Goal: Use online tool/utility: Utilize a website feature to perform a specific function

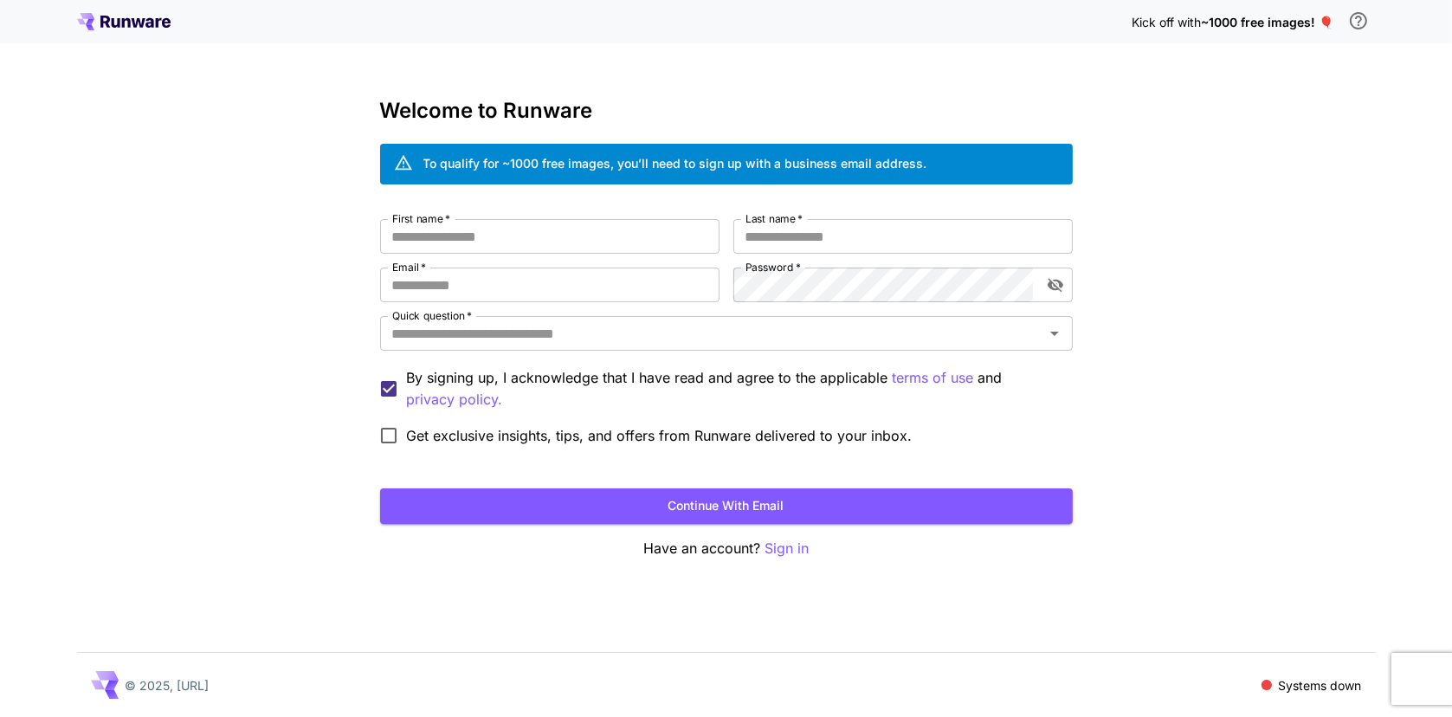
click at [116, 23] on icon at bounding box center [124, 21] width 94 height 17
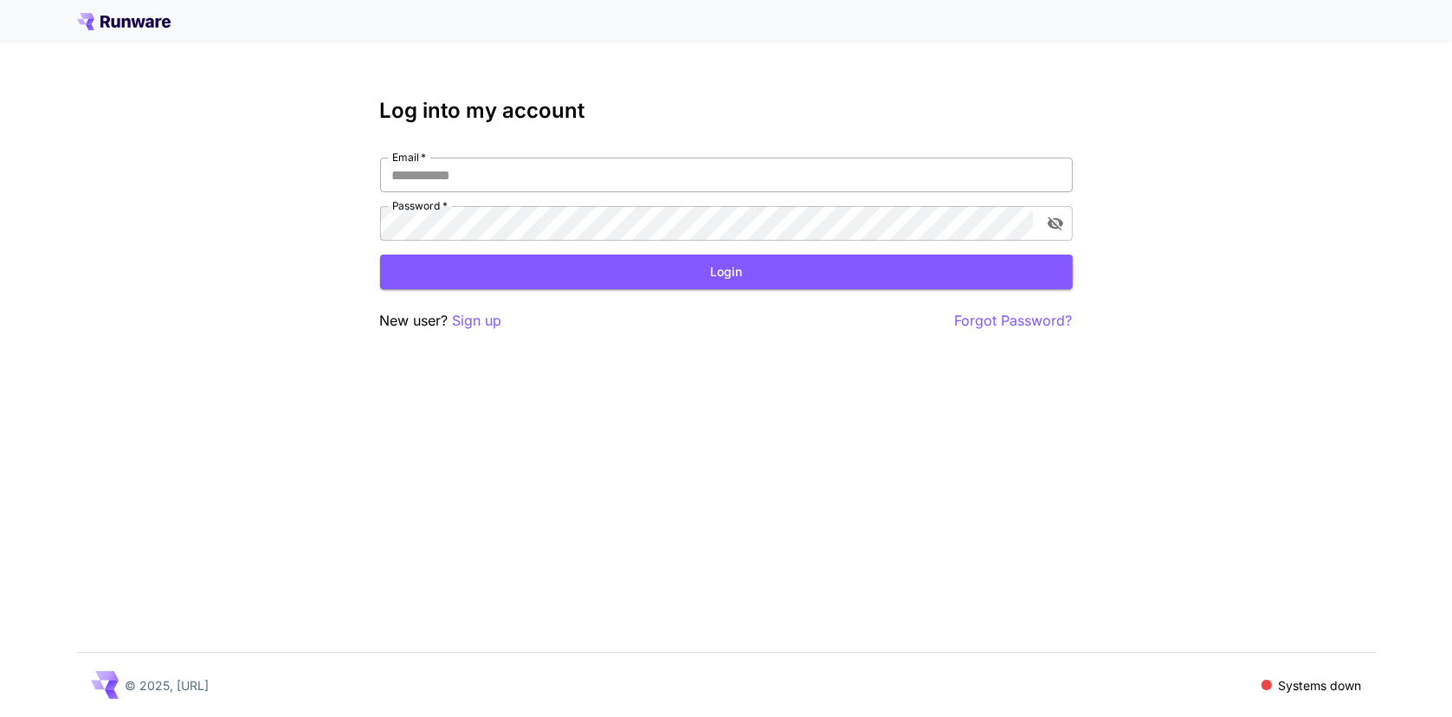
click at [433, 168] on input "Email   *" at bounding box center [726, 175] width 693 height 35
type input "**********"
click button "Login" at bounding box center [726, 273] width 693 height 36
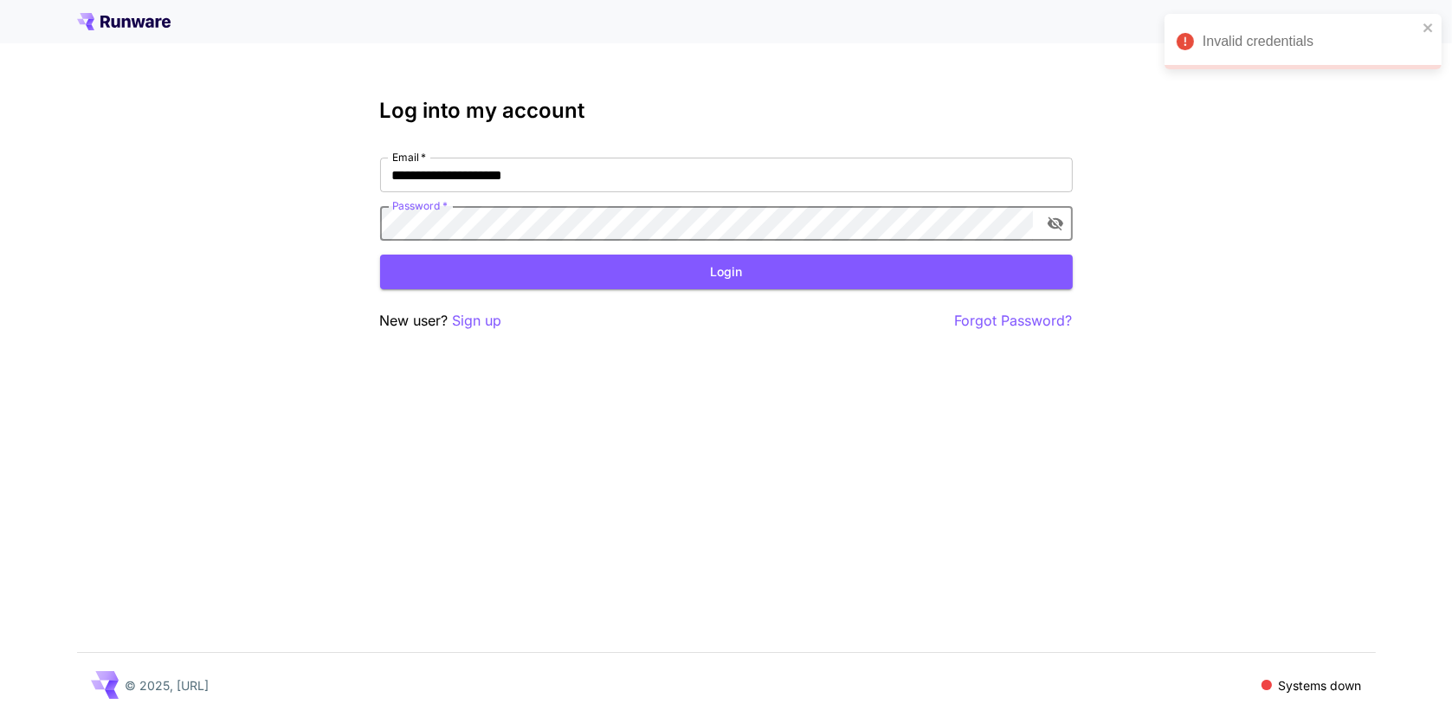
click at [338, 193] on div "**********" at bounding box center [726, 358] width 1452 height 717
click at [1052, 217] on icon "toggle password visibility" at bounding box center [1055, 223] width 17 height 17
click at [560, 281] on button "Login" at bounding box center [726, 273] width 693 height 36
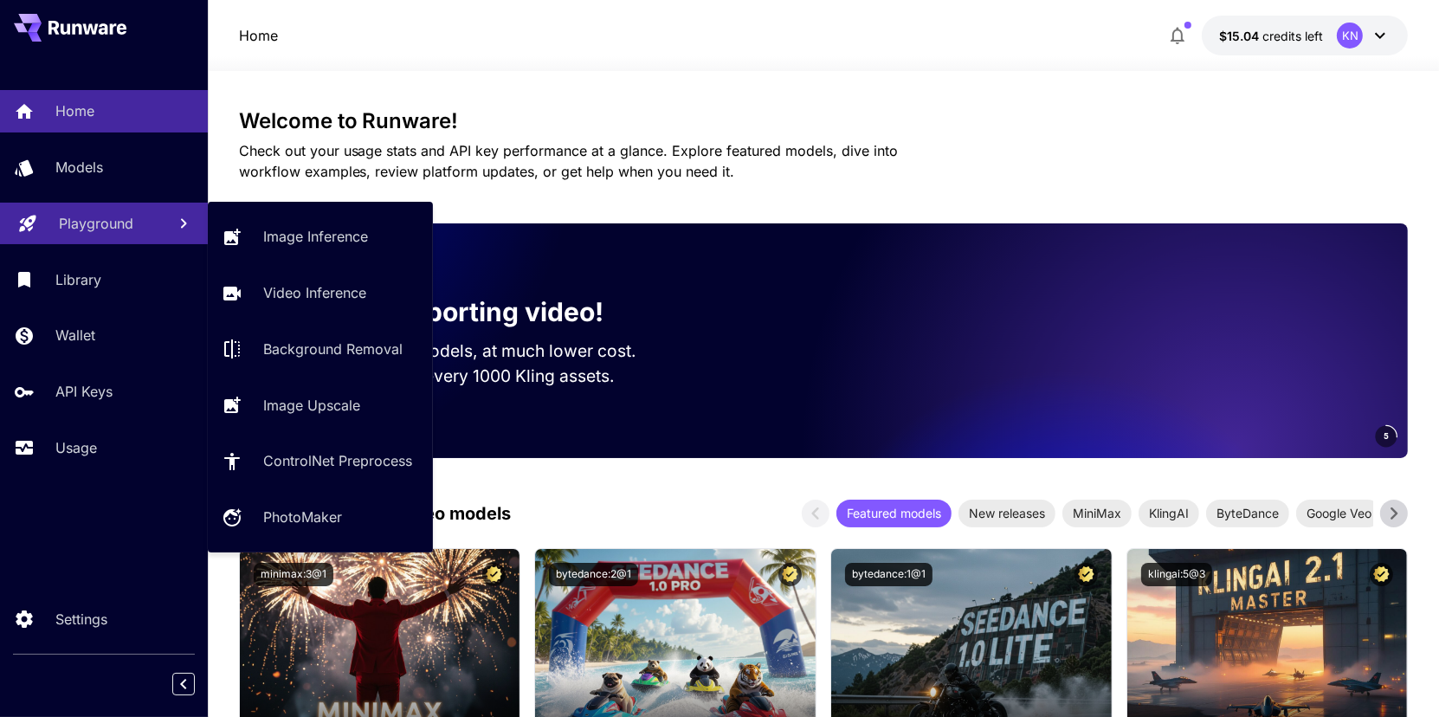
click at [81, 232] on p "Playground" at bounding box center [96, 223] width 74 height 21
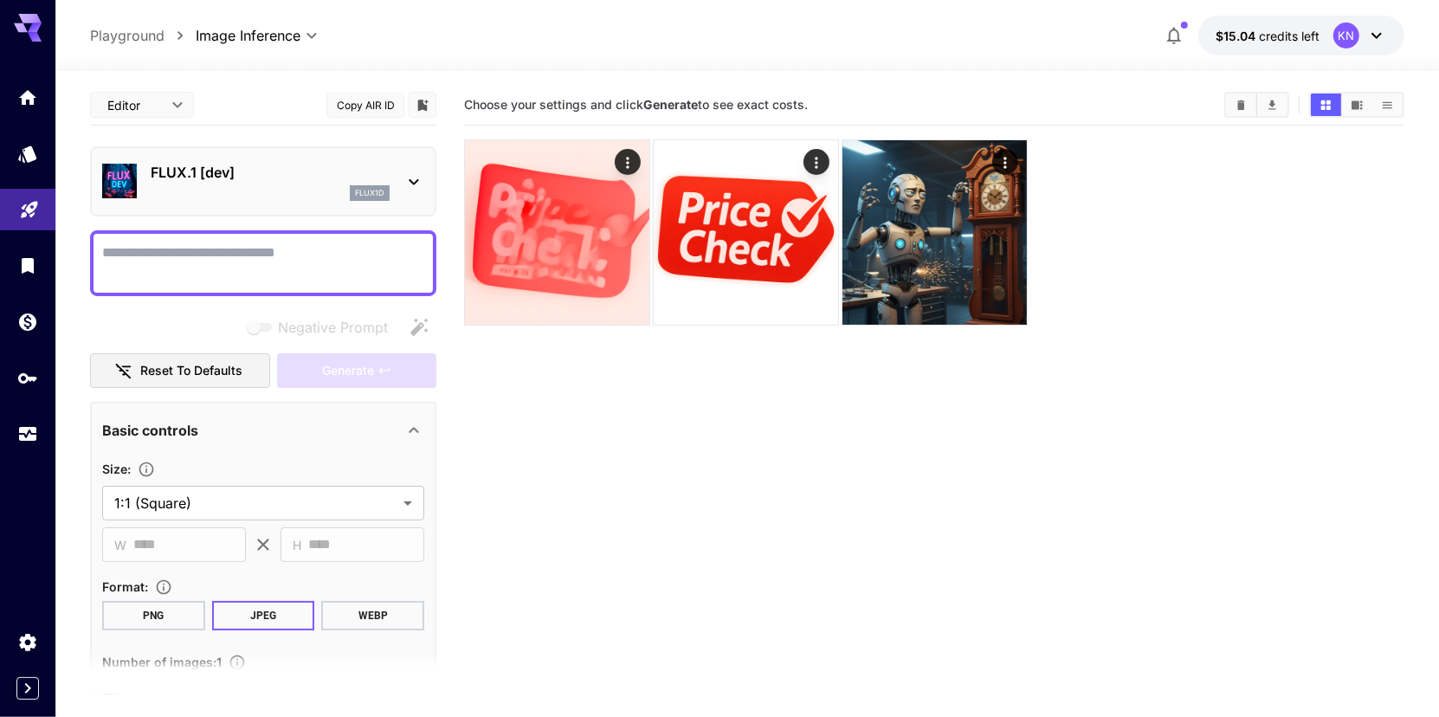
click at [225, 178] on p "FLUX.1 [dev]" at bounding box center [270, 172] width 239 height 21
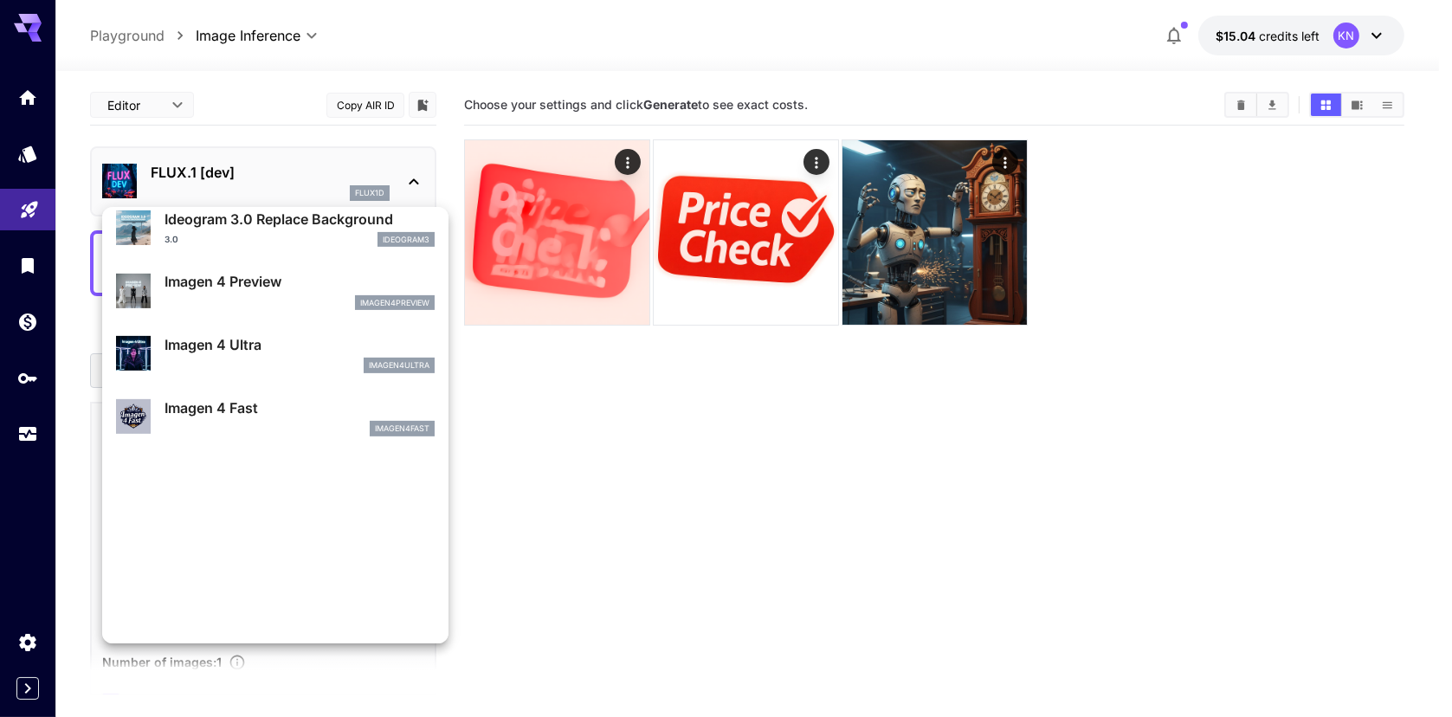
scroll to position [784, 0]
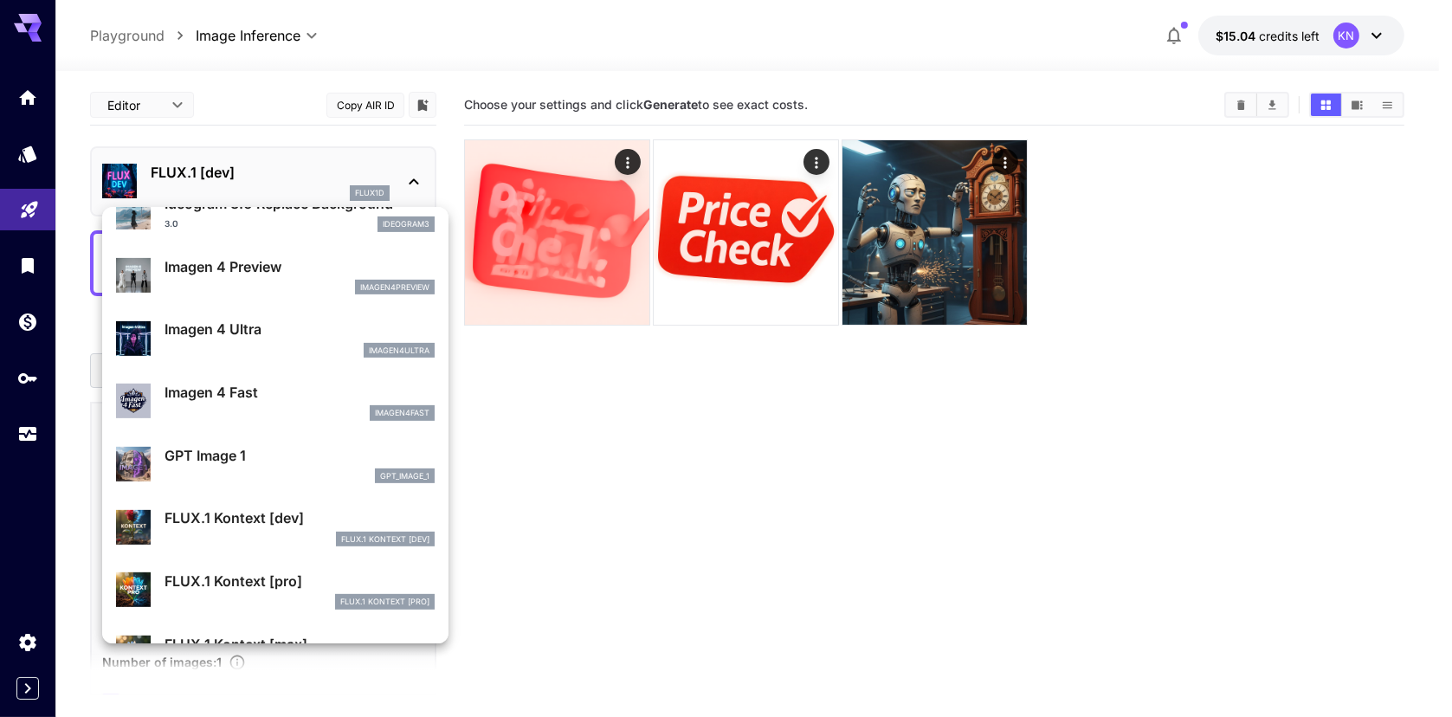
click at [231, 325] on p "Imagen 4 Ultra" at bounding box center [300, 329] width 270 height 21
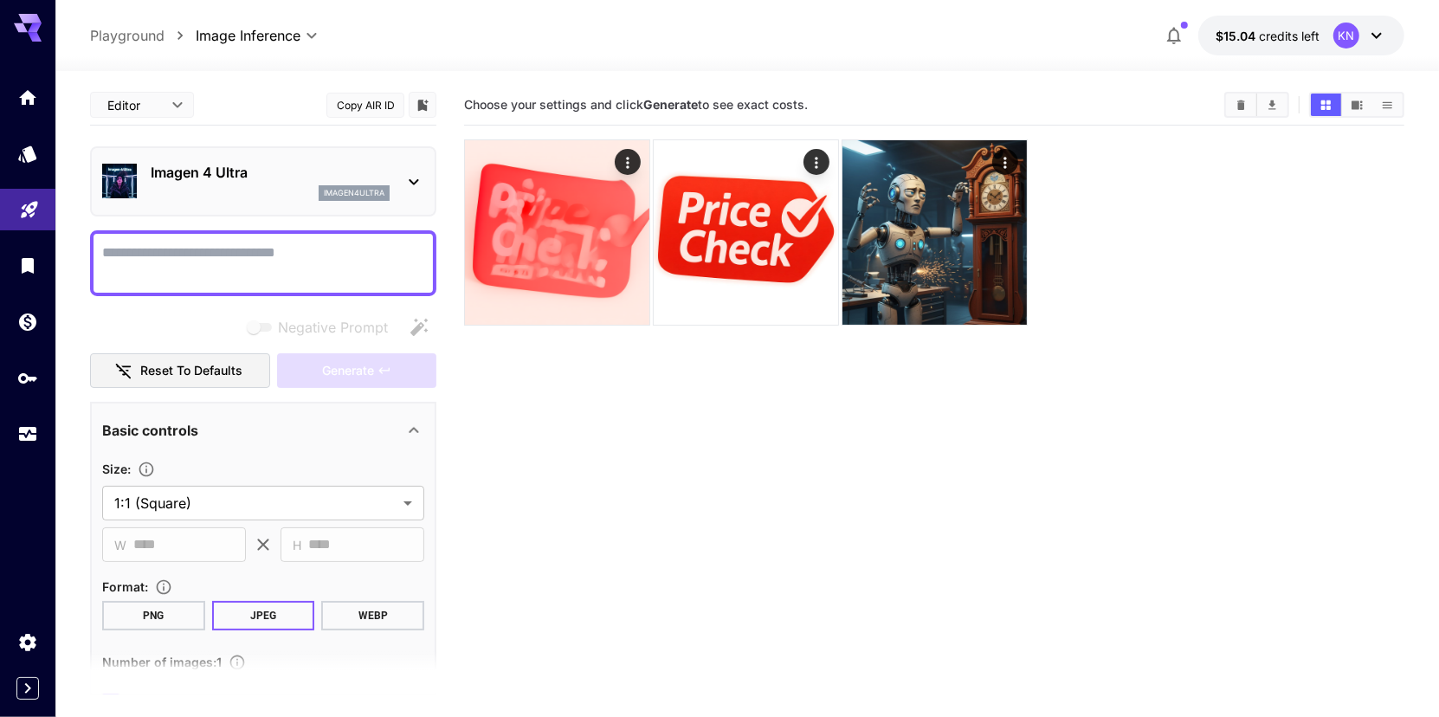
click at [210, 269] on textarea "Negative Prompt" at bounding box center [263, 264] width 322 height 42
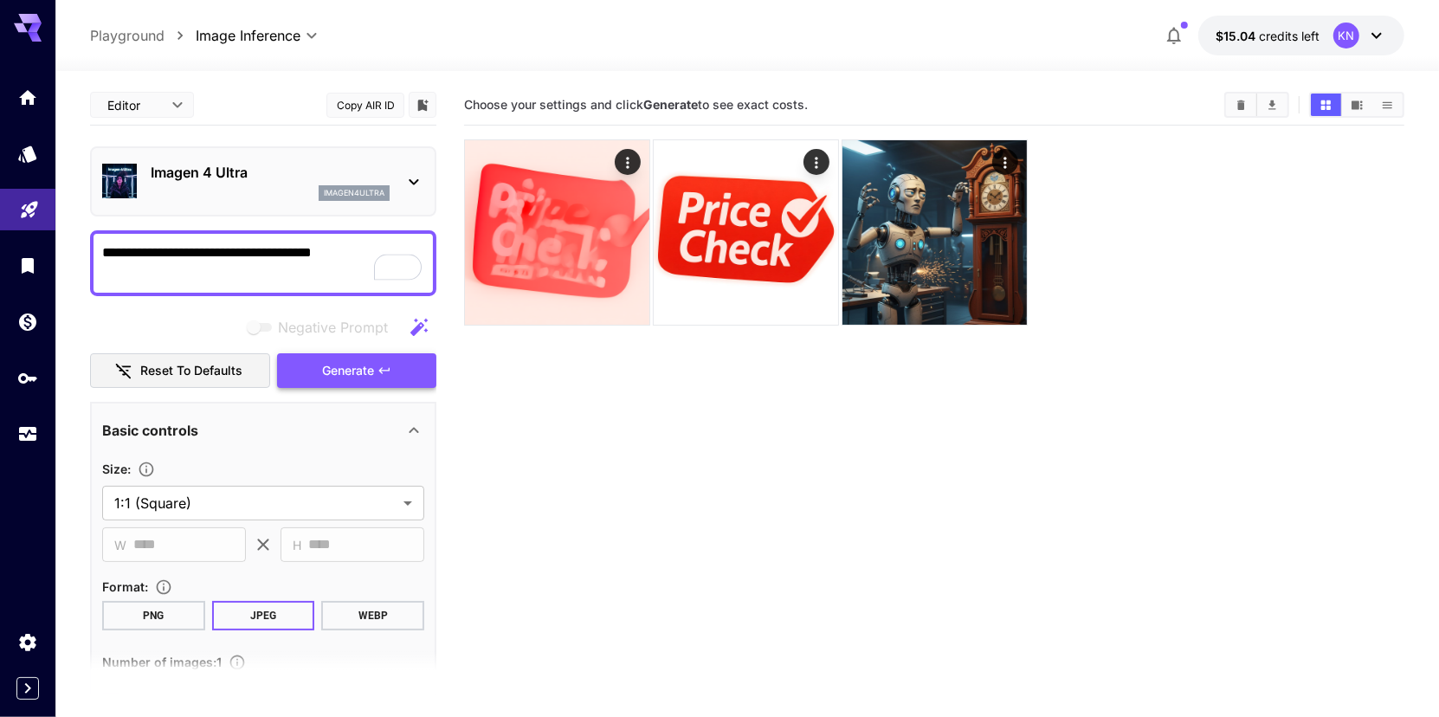
type textarea "**********"
click at [361, 357] on button "Generate" at bounding box center [356, 371] width 159 height 36
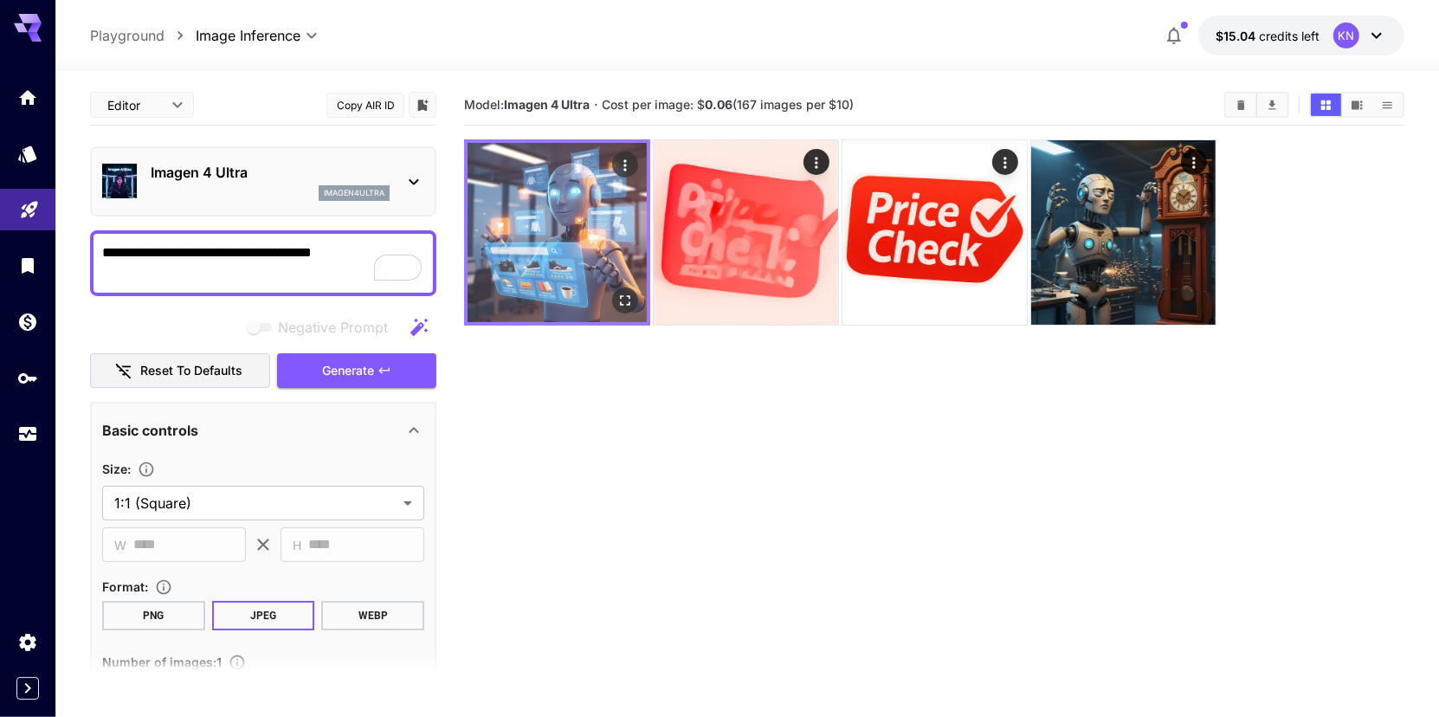
click at [551, 241] on img at bounding box center [557, 232] width 179 height 179
click at [628, 165] on icon "Actions" at bounding box center [625, 165] width 17 height 17
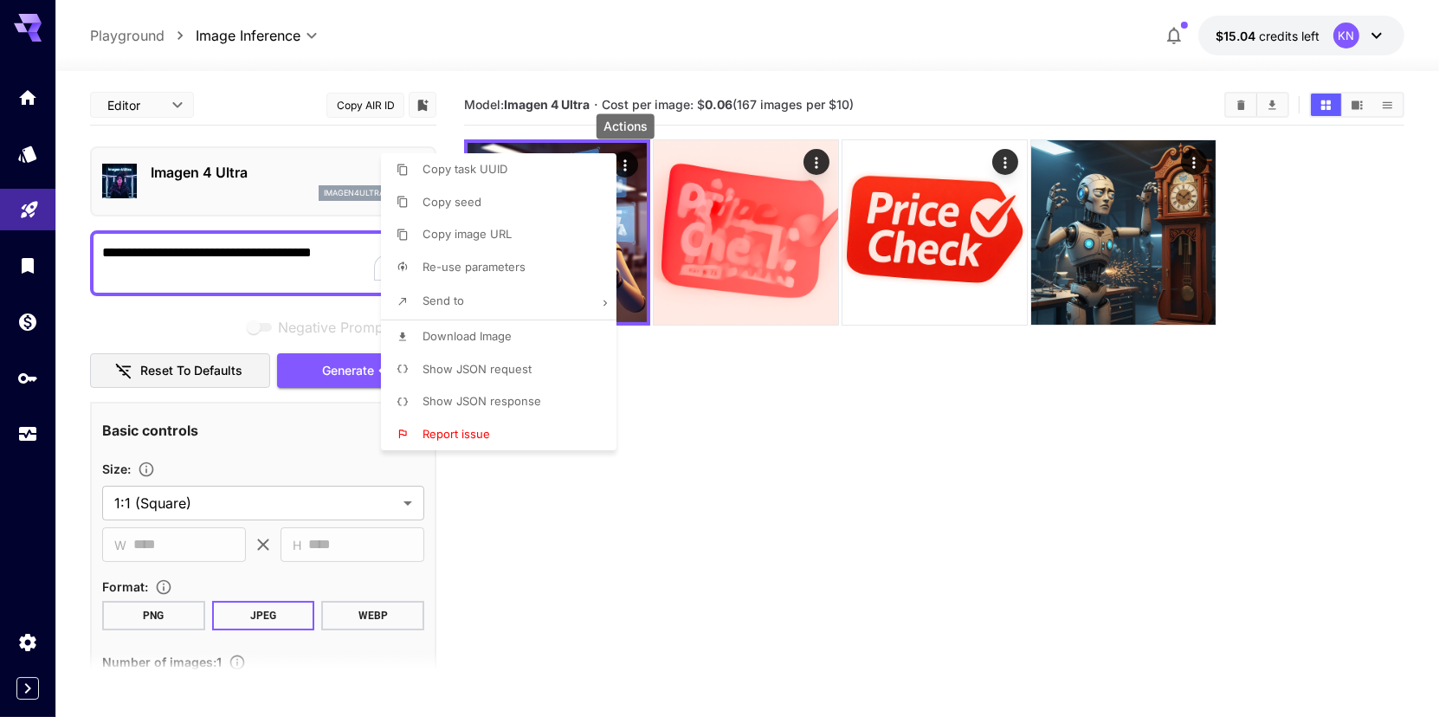
click at [466, 340] on span "Download Image" at bounding box center [467, 336] width 89 height 14
click at [730, 518] on div at bounding box center [726, 358] width 1452 height 717
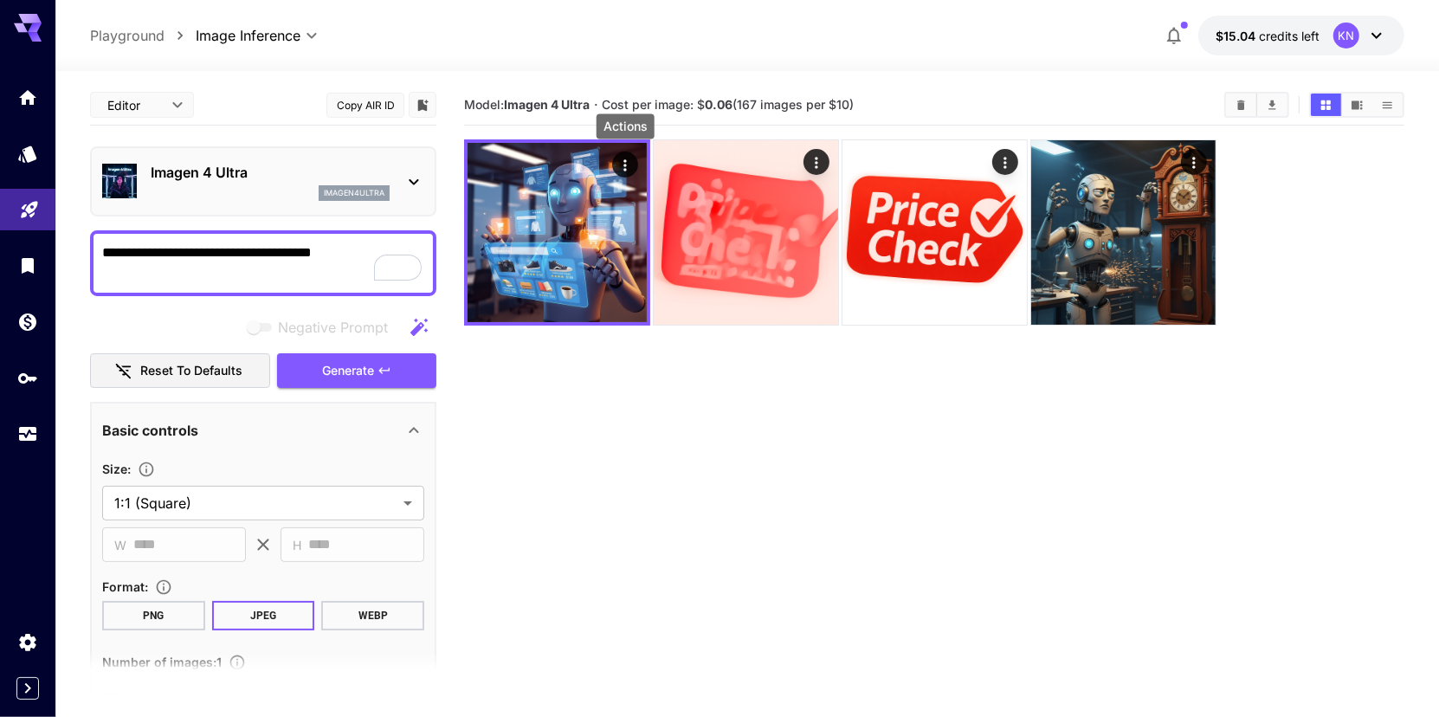
click at [572, 281] on img at bounding box center [557, 232] width 179 height 179
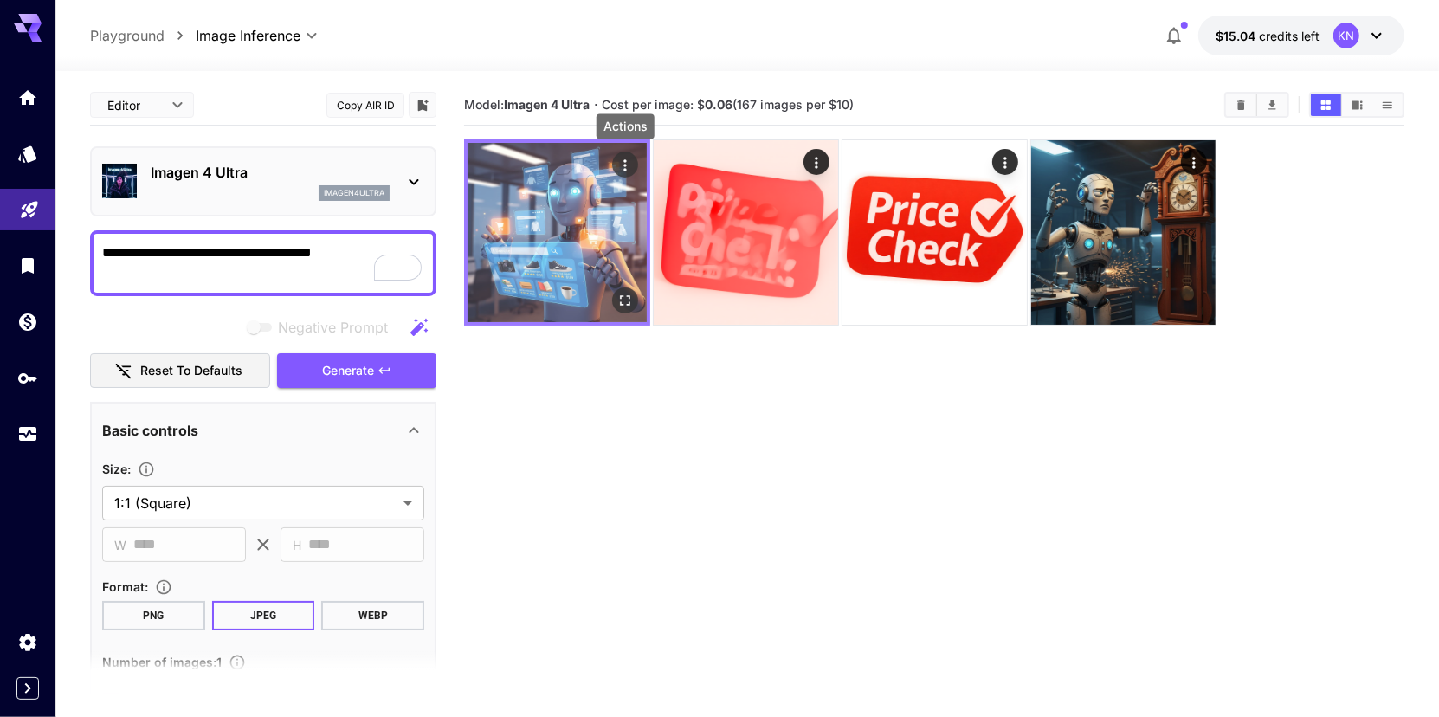
click at [624, 165] on icon "Actions" at bounding box center [625, 165] width 17 height 17
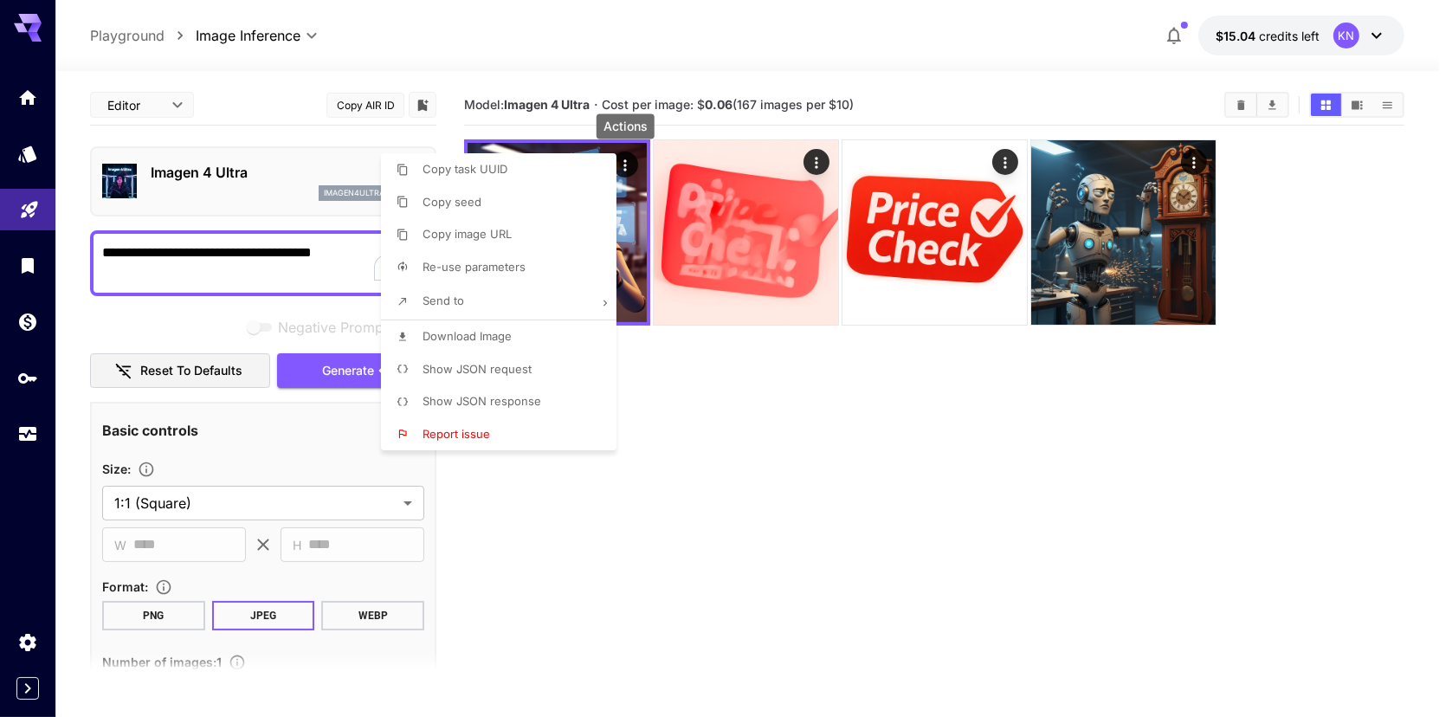
click at [170, 181] on div at bounding box center [726, 358] width 1452 height 717
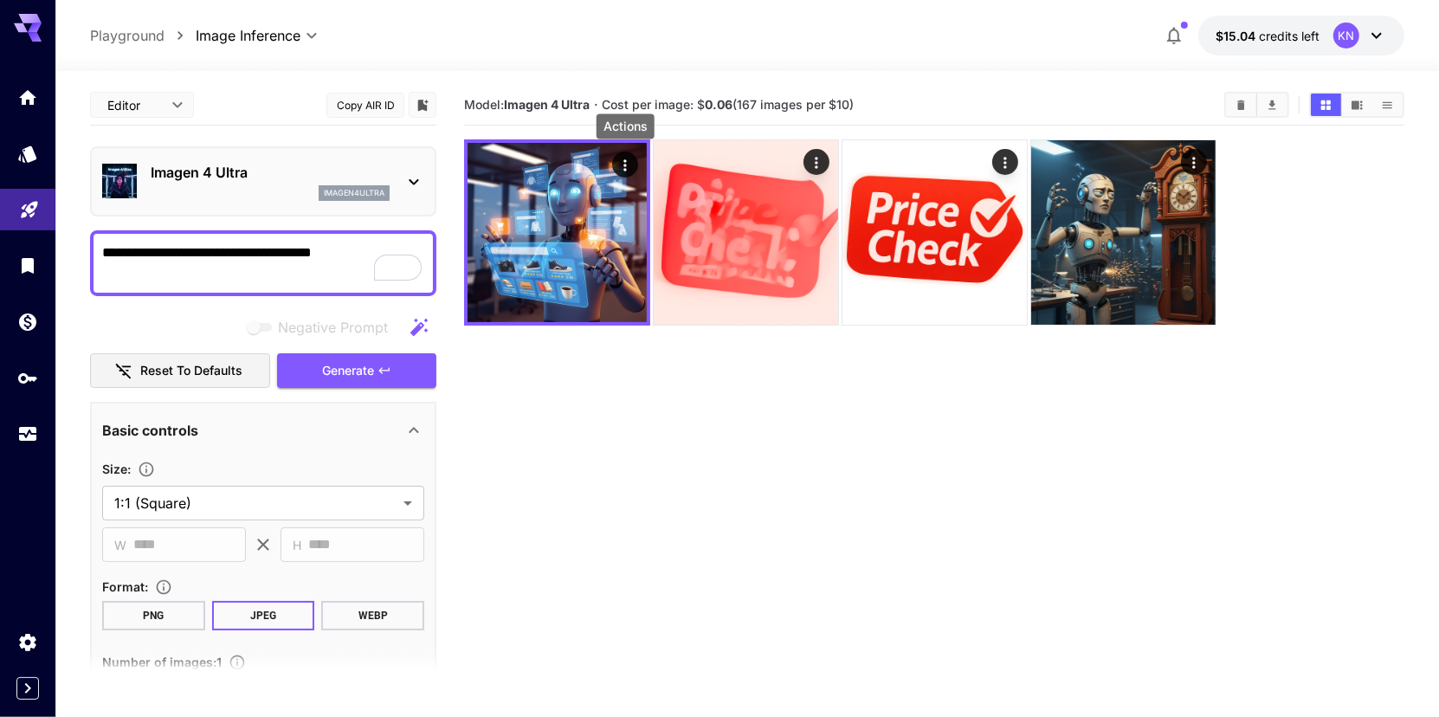
click at [246, 181] on p "Imagen 4 Ultra" at bounding box center [270, 172] width 239 height 21
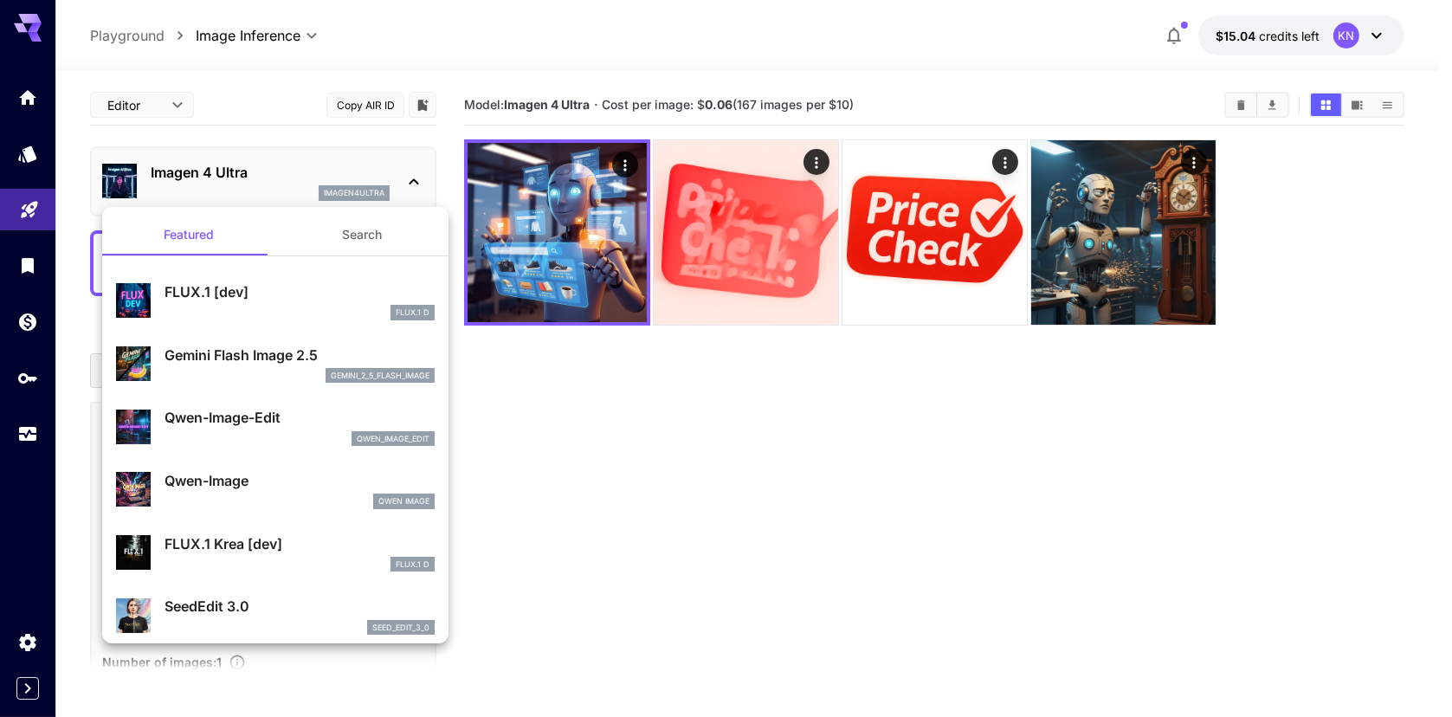
click at [355, 247] on button "Search" at bounding box center [361, 235] width 173 height 42
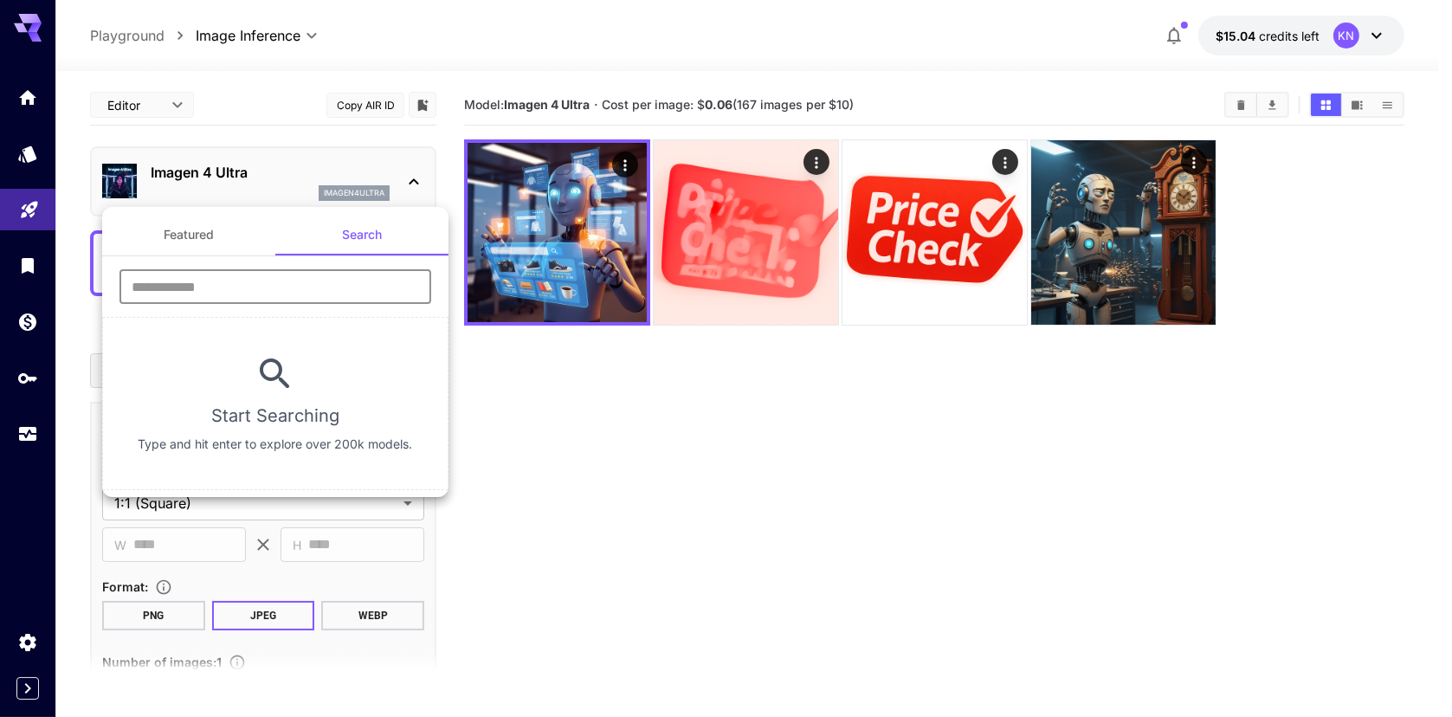
click at [247, 279] on input "text" at bounding box center [276, 286] width 312 height 35
type input "*****"
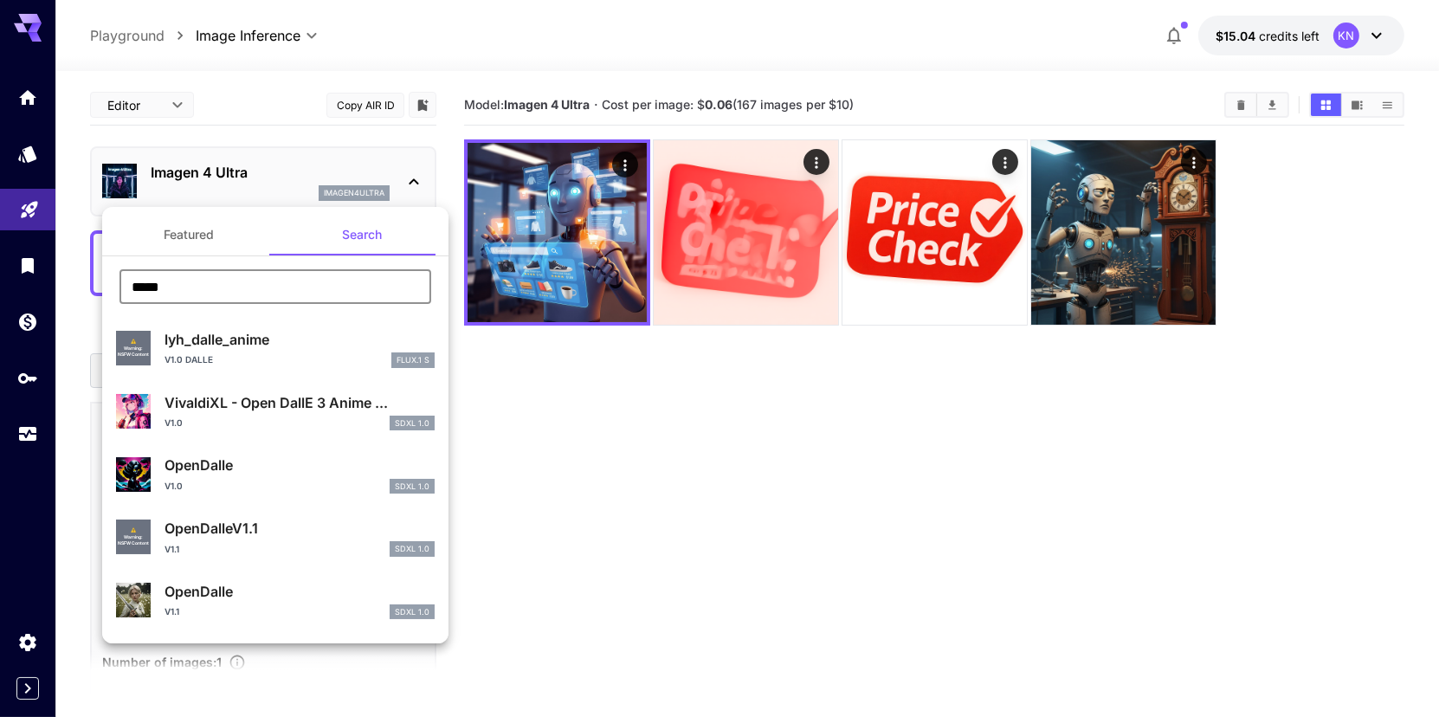
click at [152, 234] on button "Featured" at bounding box center [188, 235] width 173 height 42
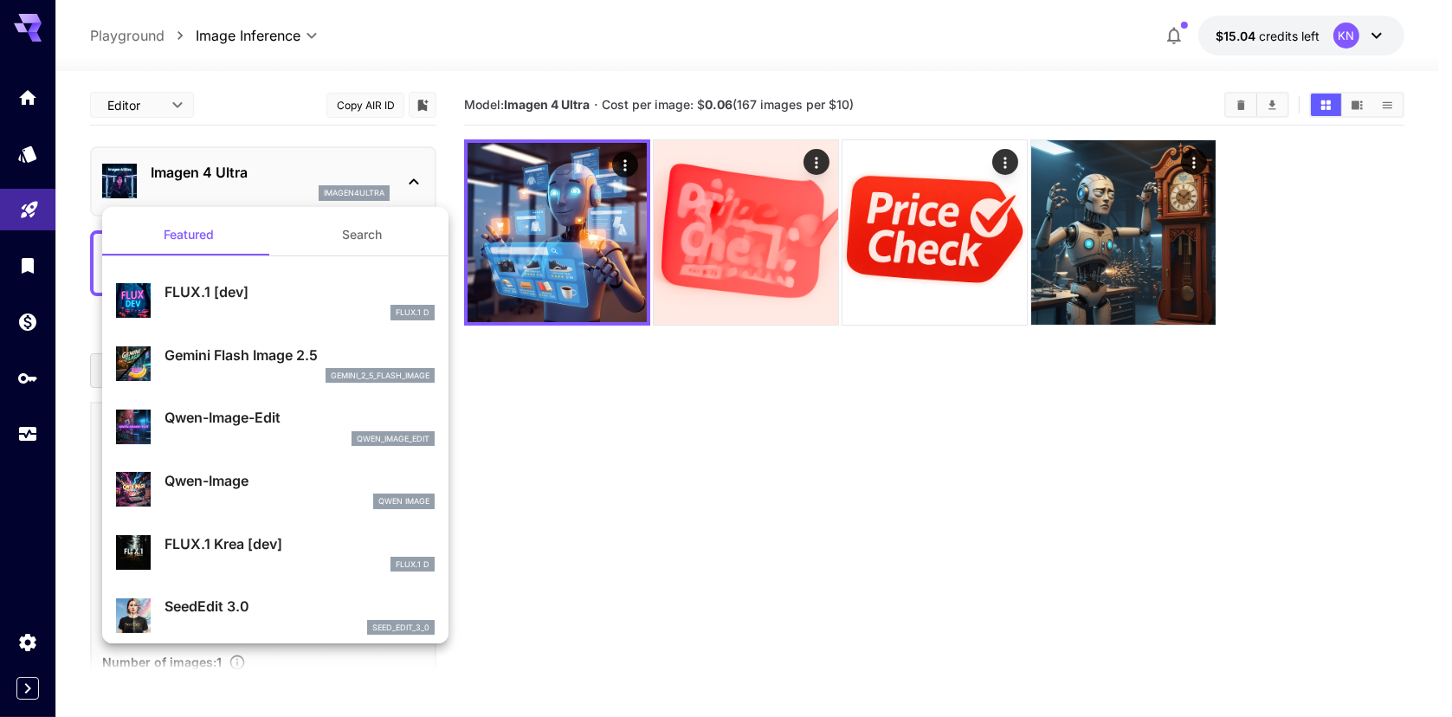
click at [268, 423] on p "Qwen-Image-Edit" at bounding box center [300, 417] width 270 height 21
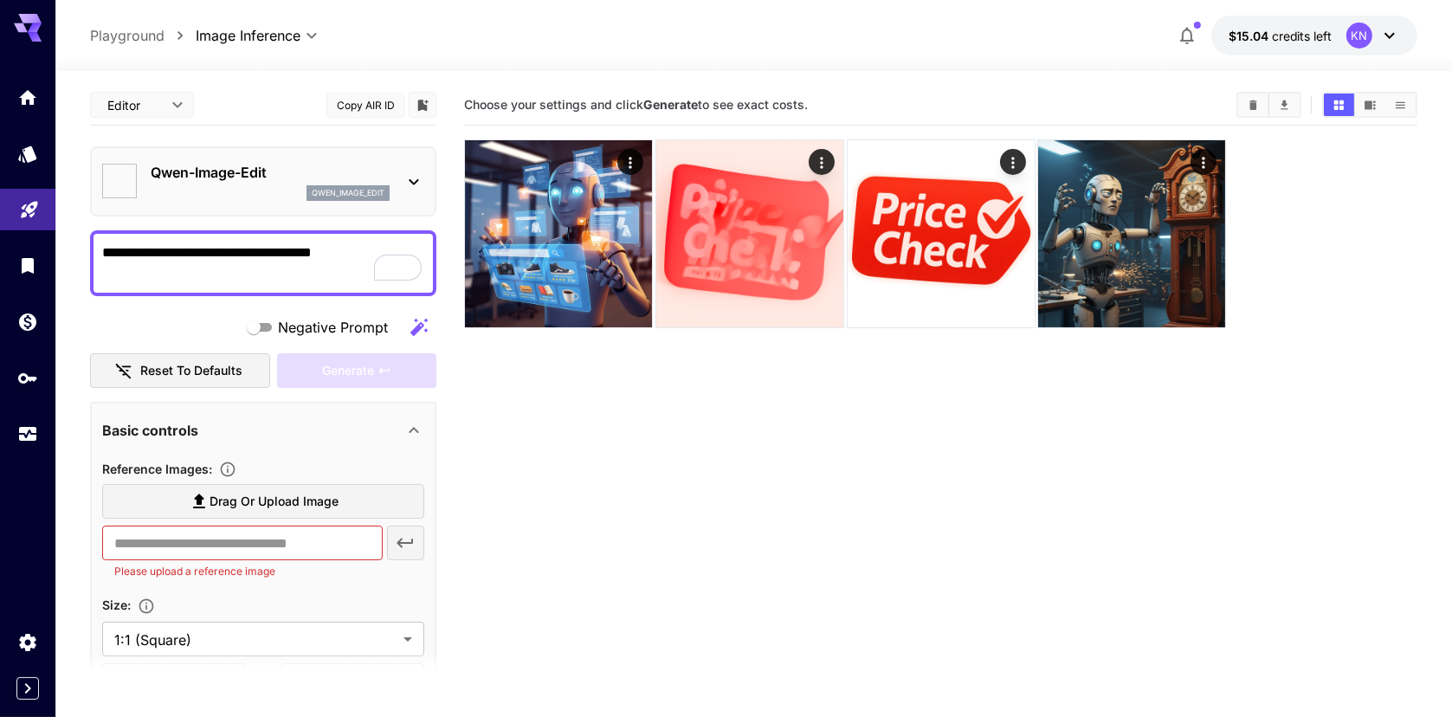
type input "*****"
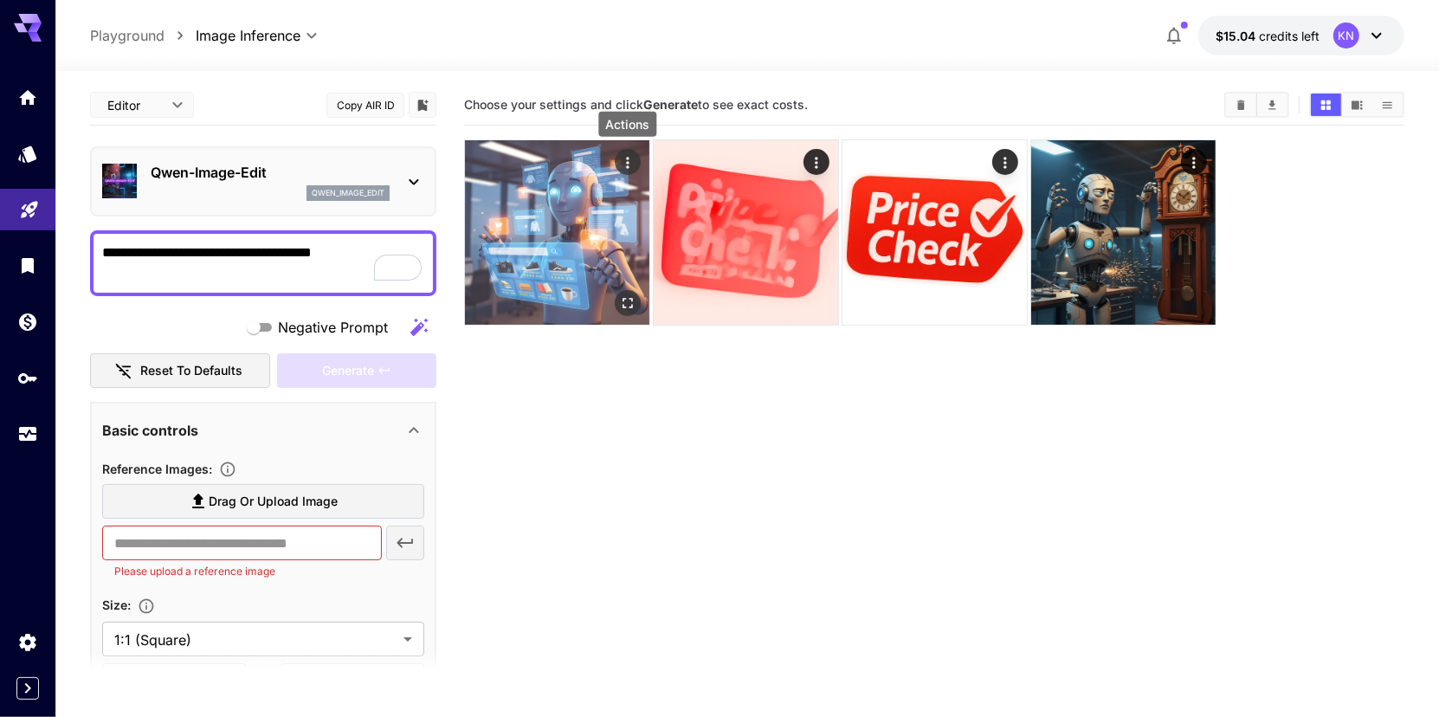
click at [627, 154] on icon "Actions" at bounding box center [627, 162] width 17 height 17
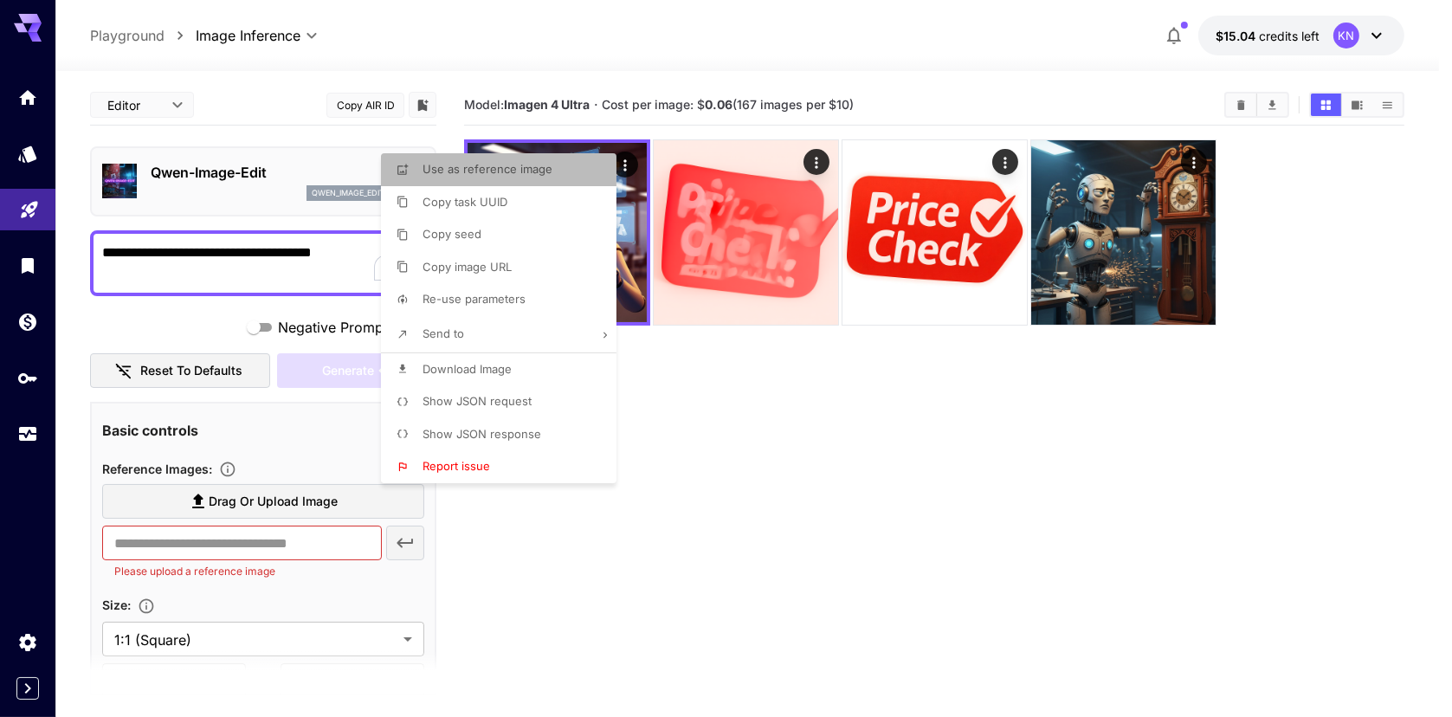
click at [477, 171] on span "Use as reference image" at bounding box center [488, 169] width 130 height 14
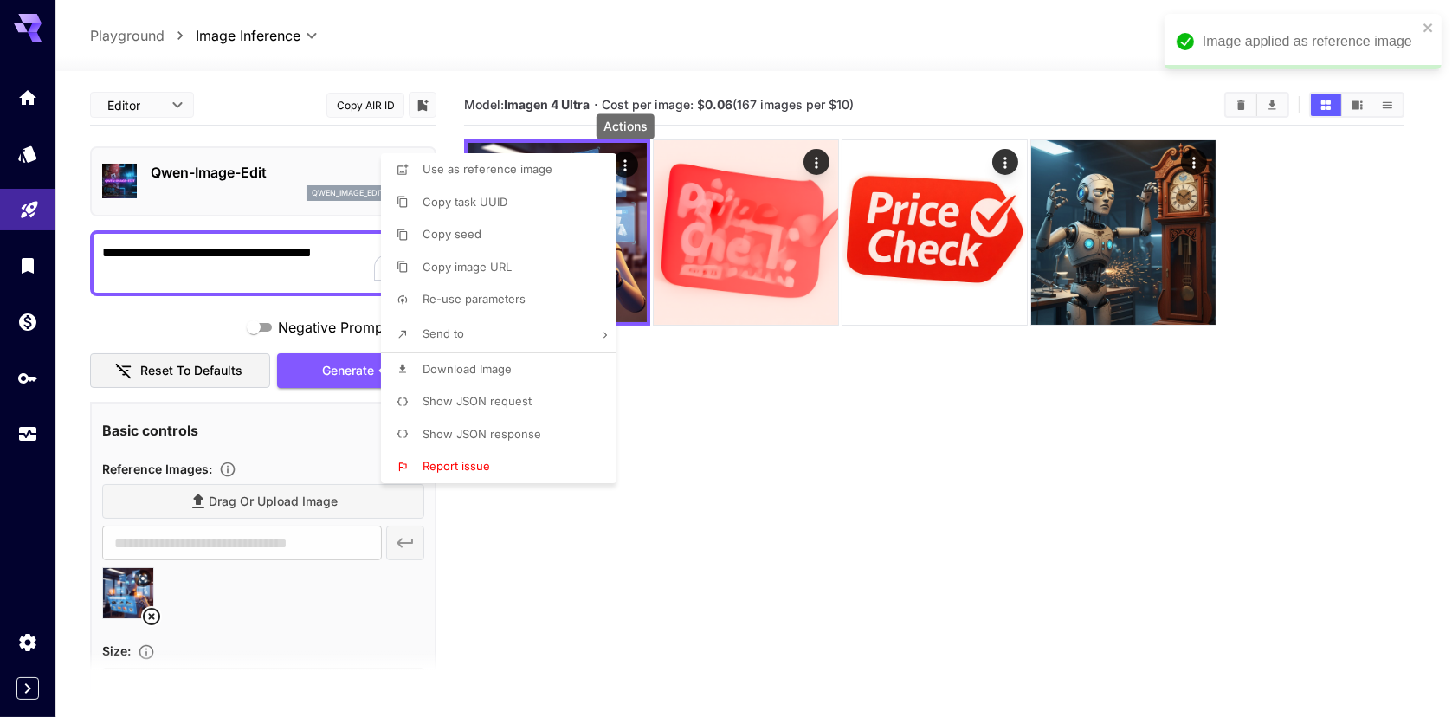
click at [178, 244] on div at bounding box center [726, 358] width 1452 height 717
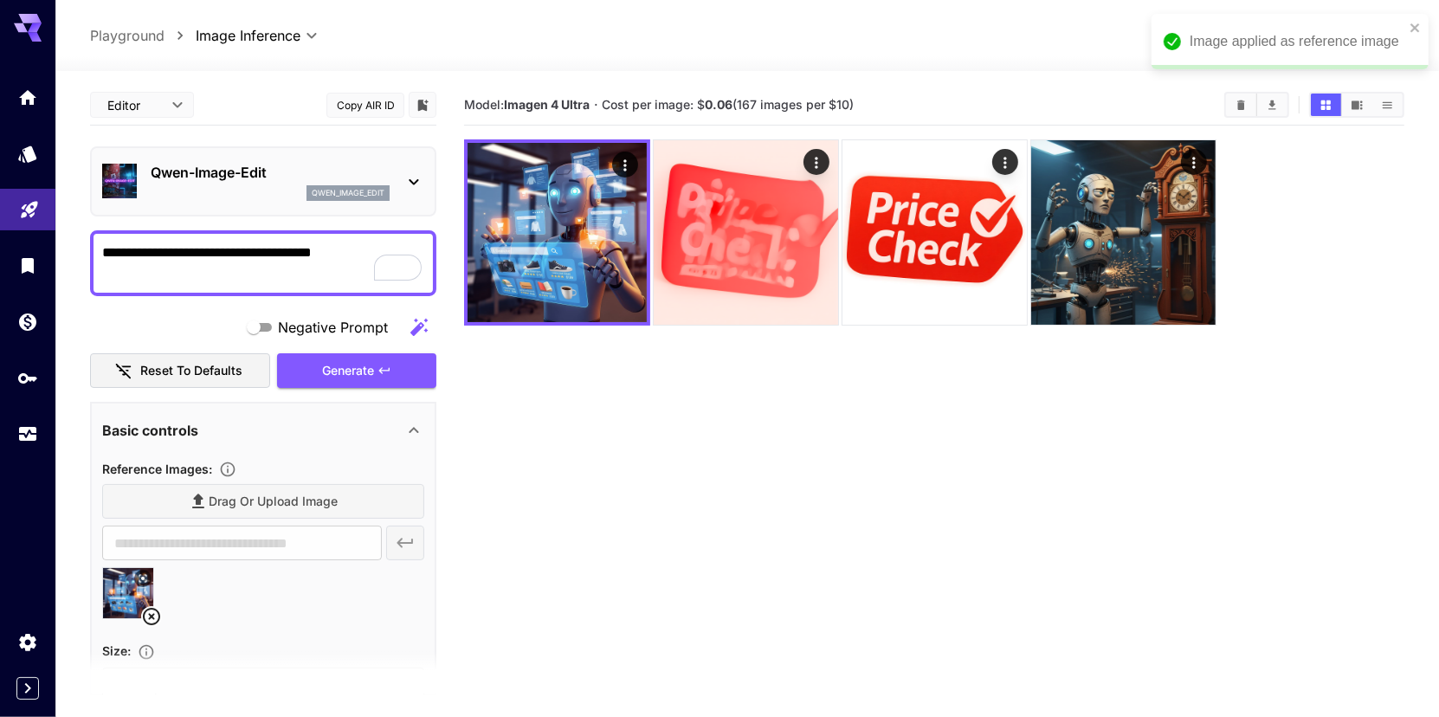
click at [178, 244] on div at bounding box center [719, 358] width 1439 height 717
click at [178, 244] on textarea "**********" at bounding box center [263, 264] width 323 height 42
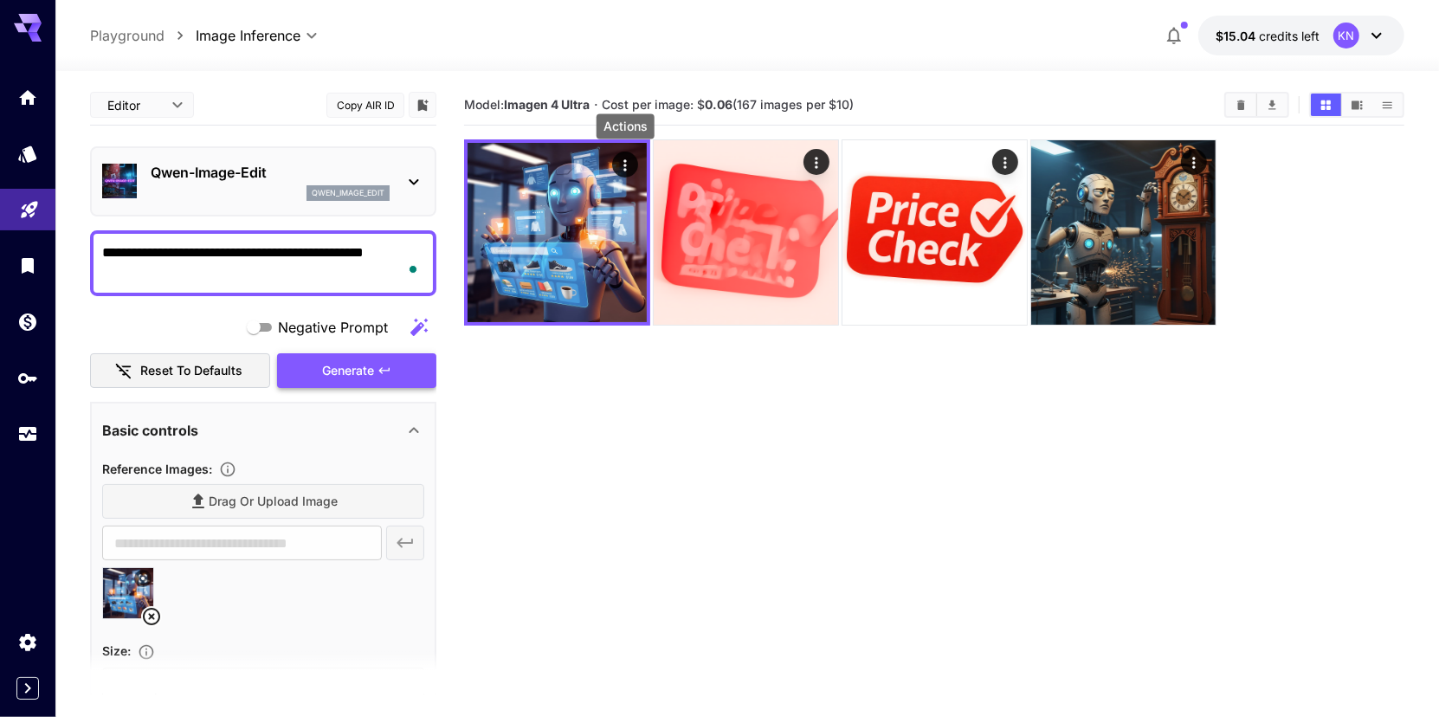
type textarea "**********"
click at [335, 378] on span "Generate" at bounding box center [348, 371] width 52 height 22
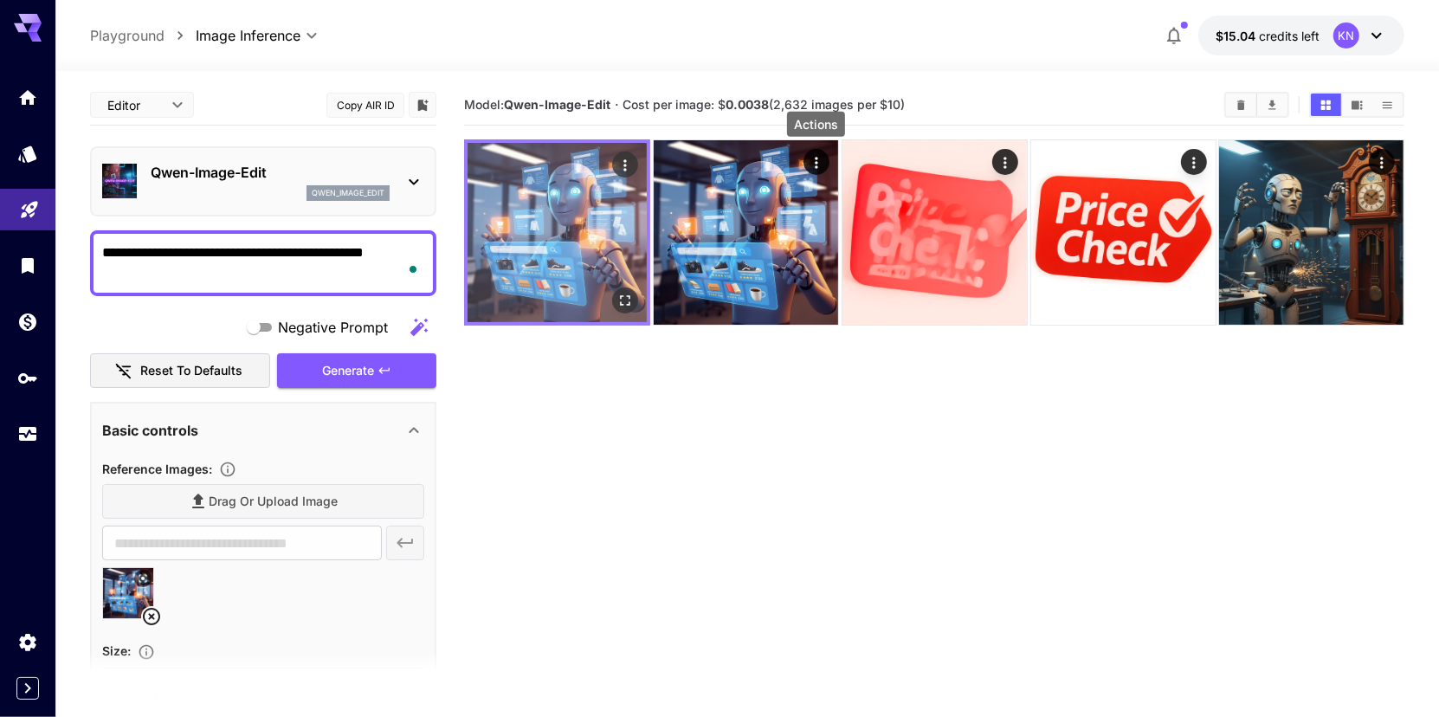
click at [548, 275] on img at bounding box center [557, 232] width 179 height 179
click at [547, 259] on img at bounding box center [557, 232] width 179 height 179
click at [566, 212] on img at bounding box center [557, 232] width 179 height 179
click at [624, 302] on icon "Open in fullscreen" at bounding box center [625, 300] width 17 height 17
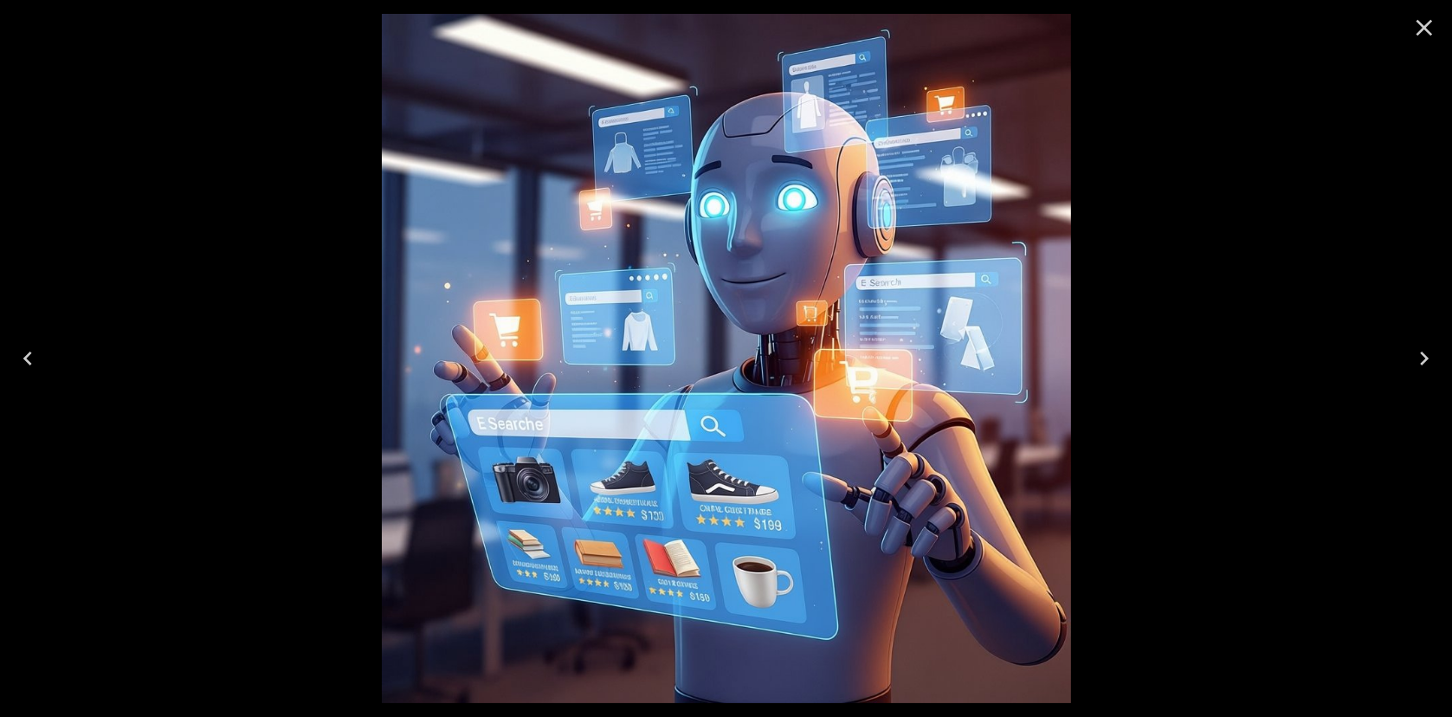
click at [1418, 23] on icon "Close" at bounding box center [1425, 28] width 28 height 28
